Goal: Check status: Check status

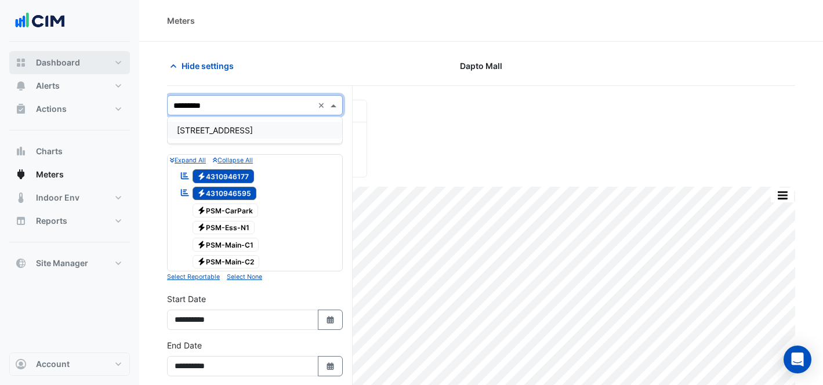
click at [81, 63] on button "Dashboard" at bounding box center [69, 62] width 121 height 23
select select "***"
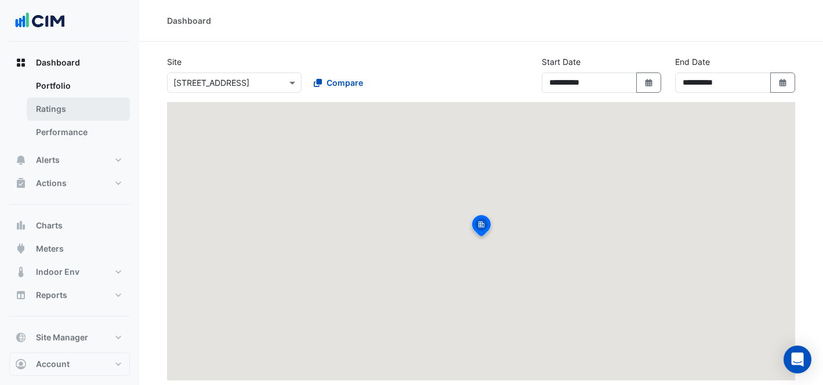
click at [103, 103] on link "Ratings" at bounding box center [78, 108] width 103 height 23
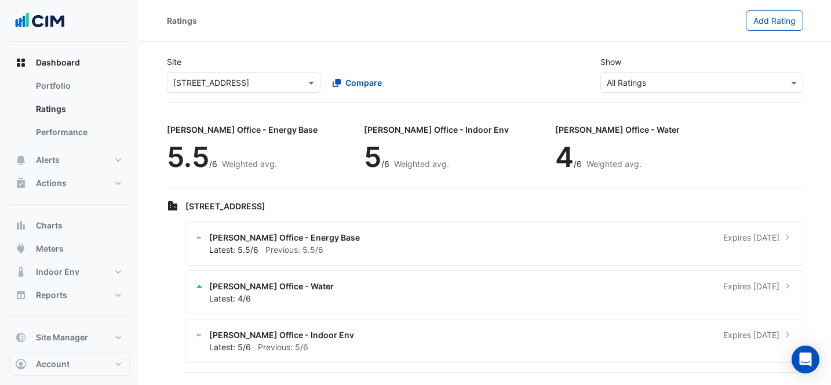
click at [226, 80] on input "text" at bounding box center [232, 83] width 118 height 12
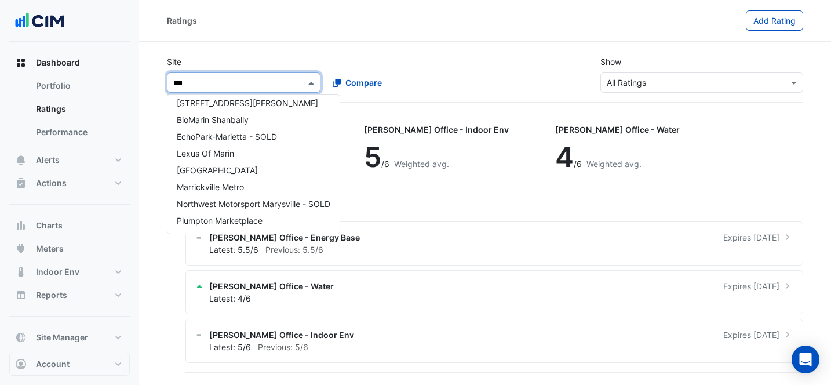
scroll to position [72, 0]
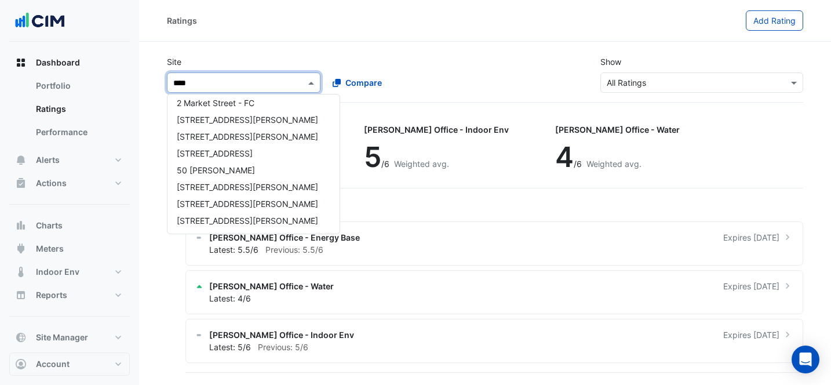
type input "*****"
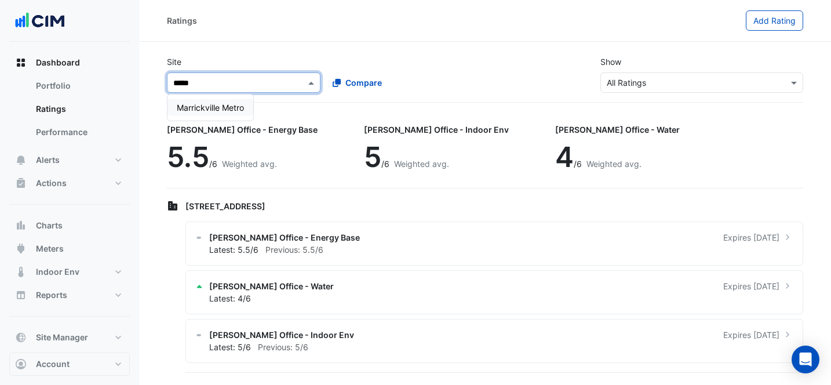
click at [201, 97] on div "Marrickville Metro" at bounding box center [211, 108] width 86 height 26
click at [206, 103] on span "Marrickville Metro" at bounding box center [210, 108] width 67 height 10
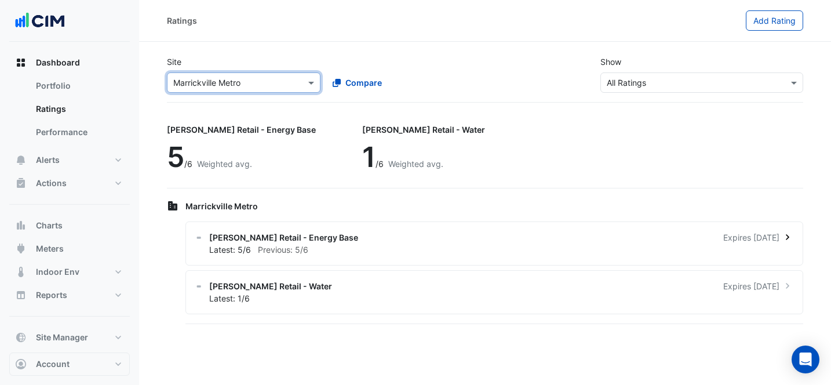
click at [444, 244] on div "Latest: 5/6 Previous: 5/6" at bounding box center [501, 250] width 584 height 12
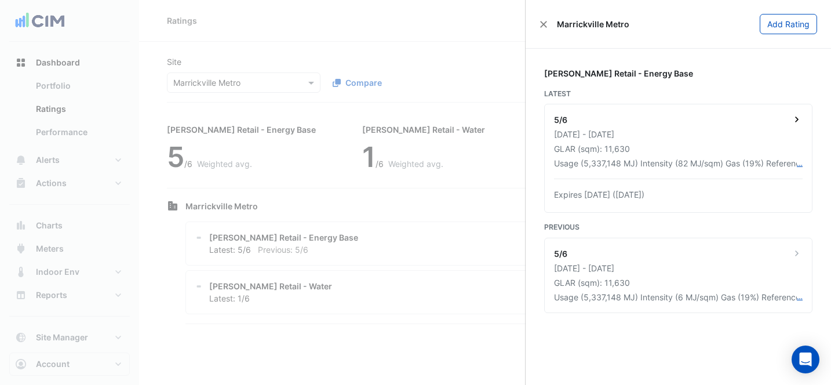
click at [666, 143] on div "GLAR (sqm): 11,630" at bounding box center [678, 149] width 249 height 12
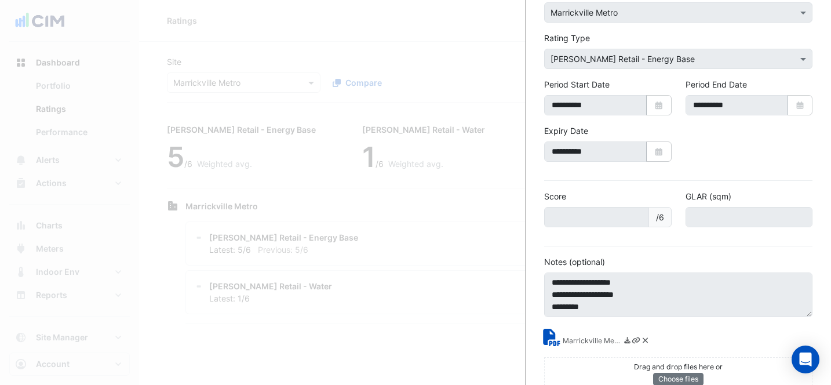
scroll to position [103, 0]
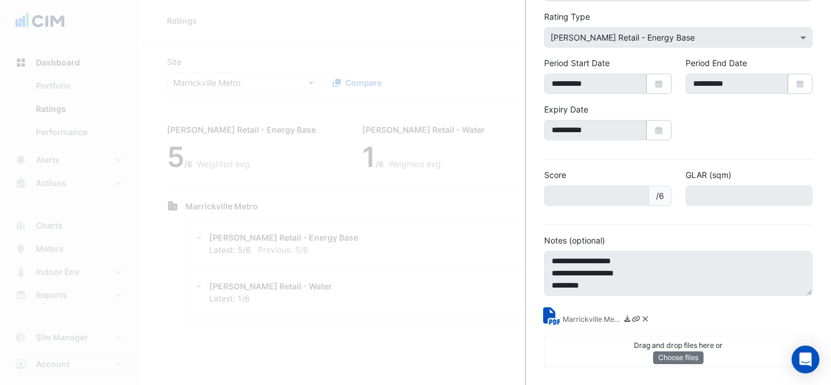
click at [444, 92] on ngb-offcanvas-backdrop at bounding box center [415, 192] width 831 height 385
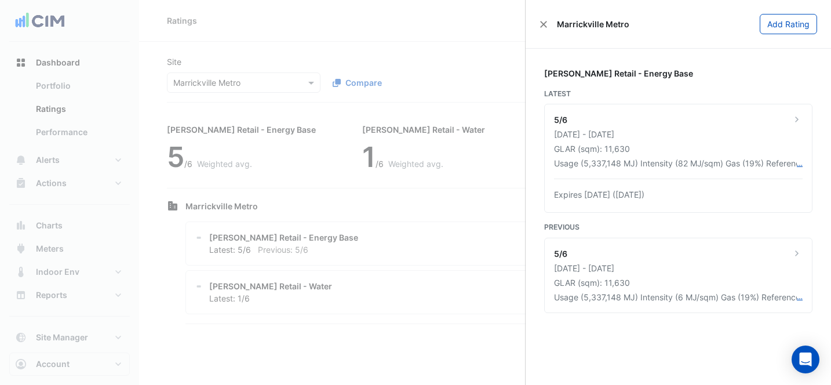
click at [448, 75] on ngb-offcanvas-backdrop at bounding box center [415, 192] width 831 height 385
